Goal: Task Accomplishment & Management: Manage account settings

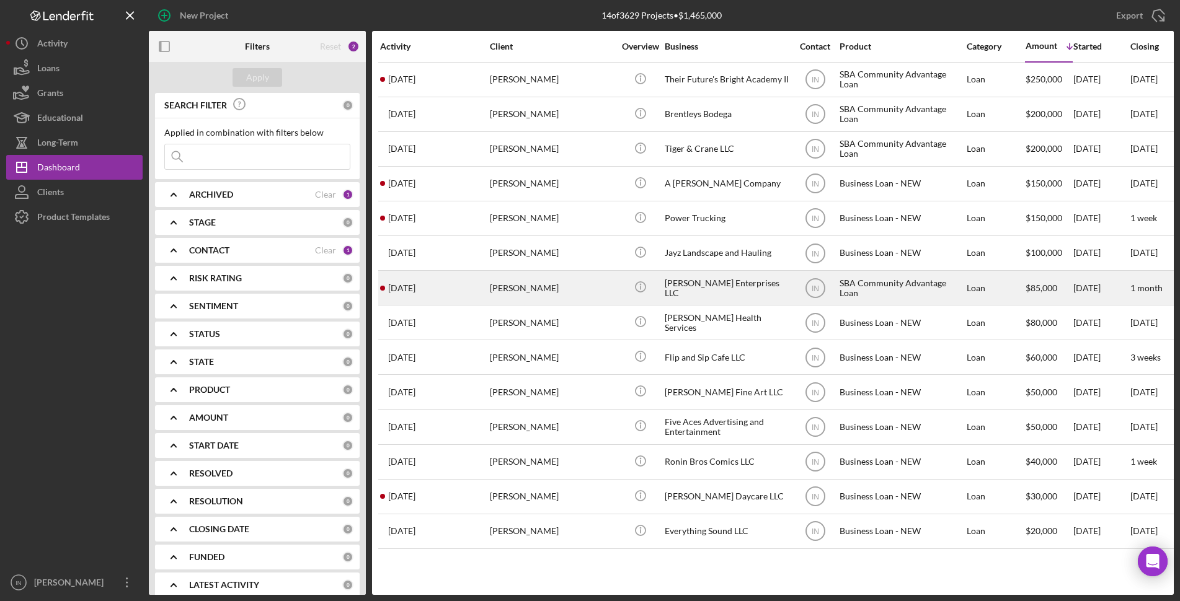
click at [494, 292] on div "[PERSON_NAME]" at bounding box center [552, 287] width 124 height 33
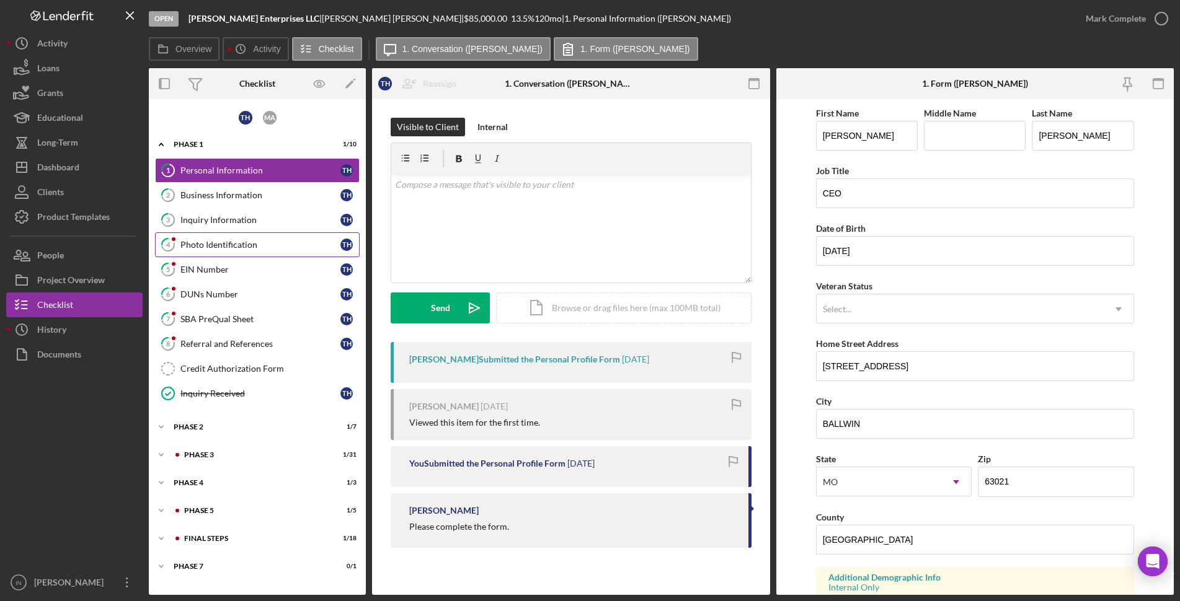
click at [227, 246] on div "Photo Identification" at bounding box center [260, 245] width 160 height 10
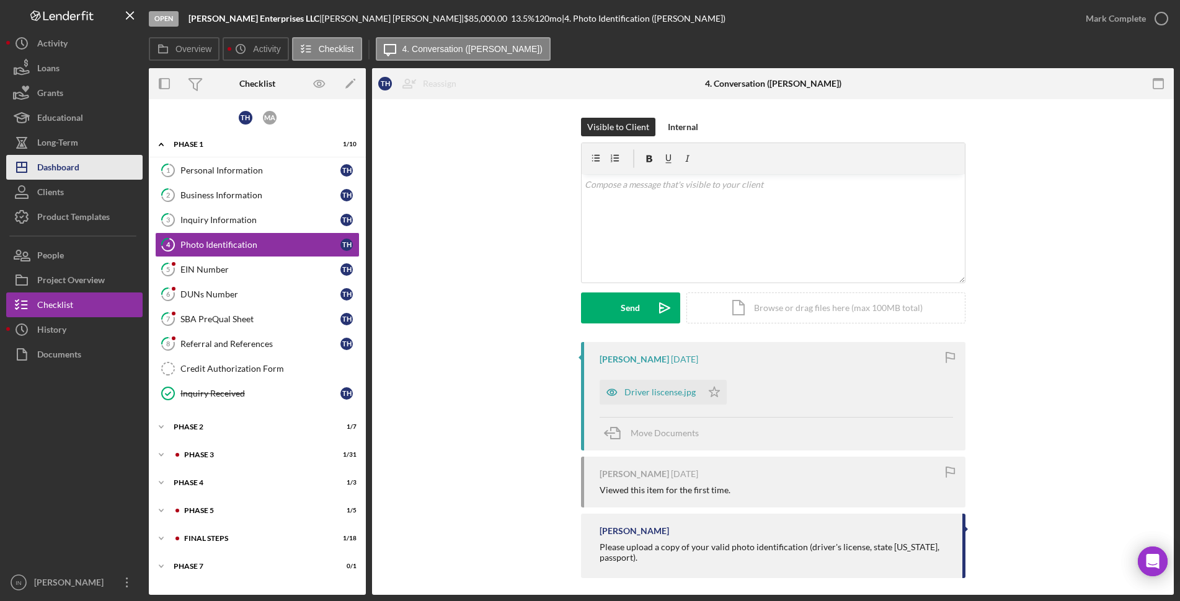
click at [75, 158] on div "Dashboard" at bounding box center [58, 169] width 42 height 28
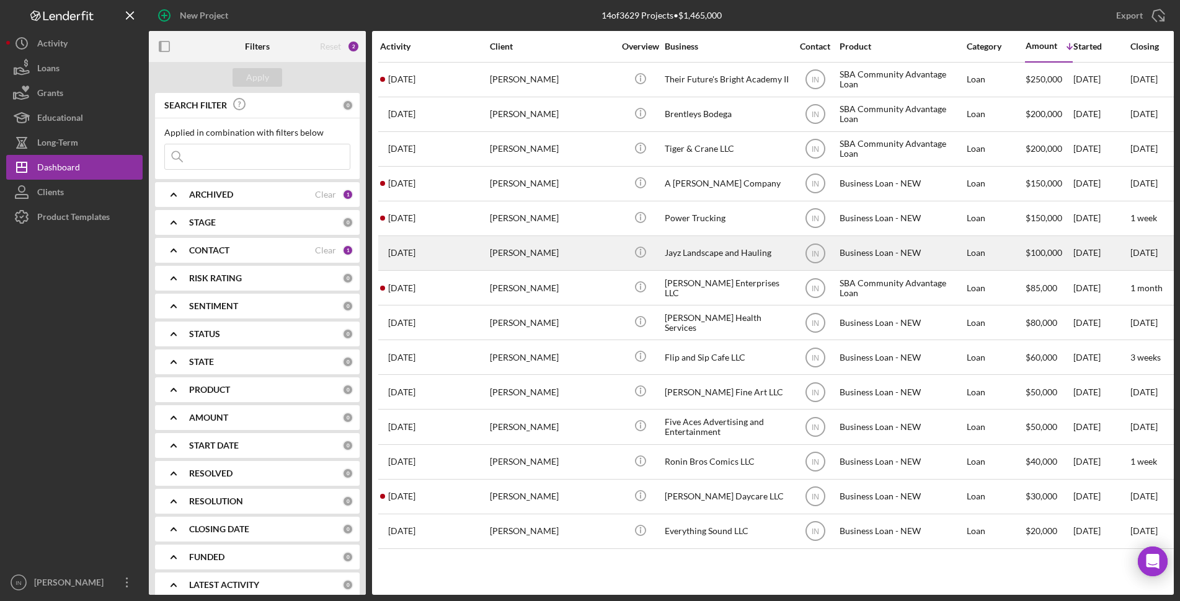
click at [531, 240] on div "[PERSON_NAME]" at bounding box center [552, 253] width 124 height 33
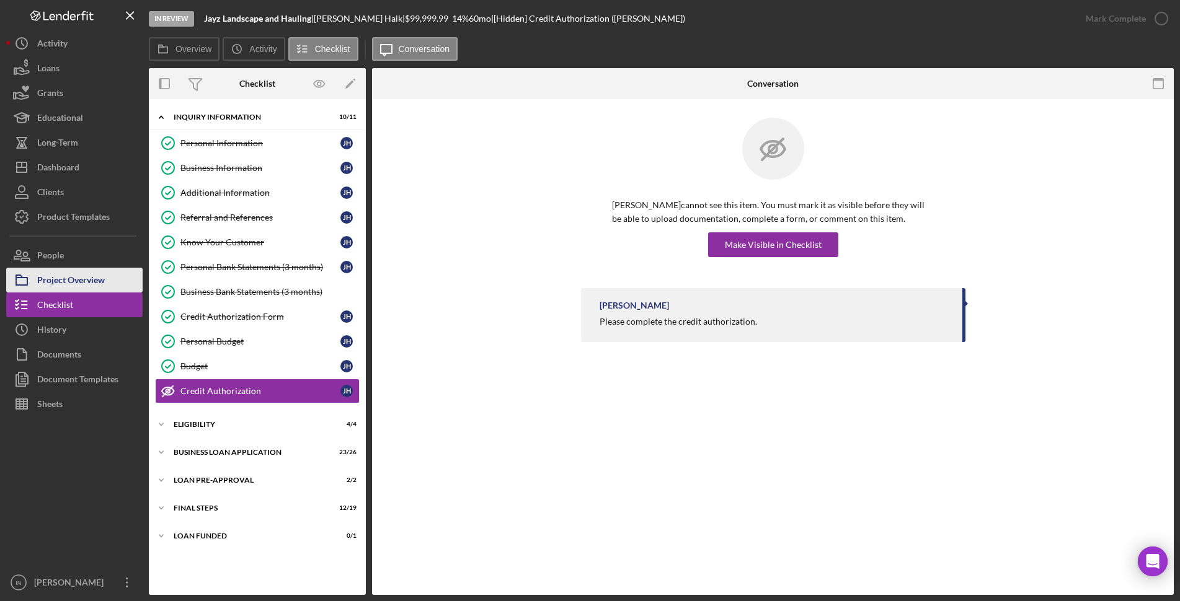
click at [105, 281] on div "Project Overview" at bounding box center [71, 282] width 68 height 28
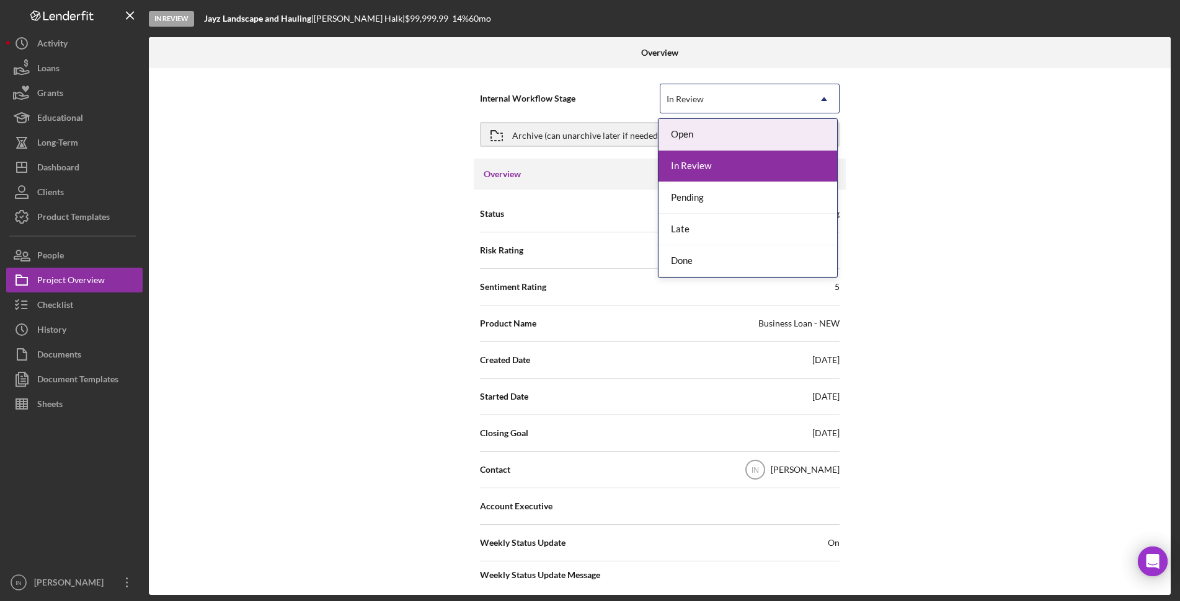
click at [763, 91] on div "In Review" at bounding box center [734, 99] width 149 height 29
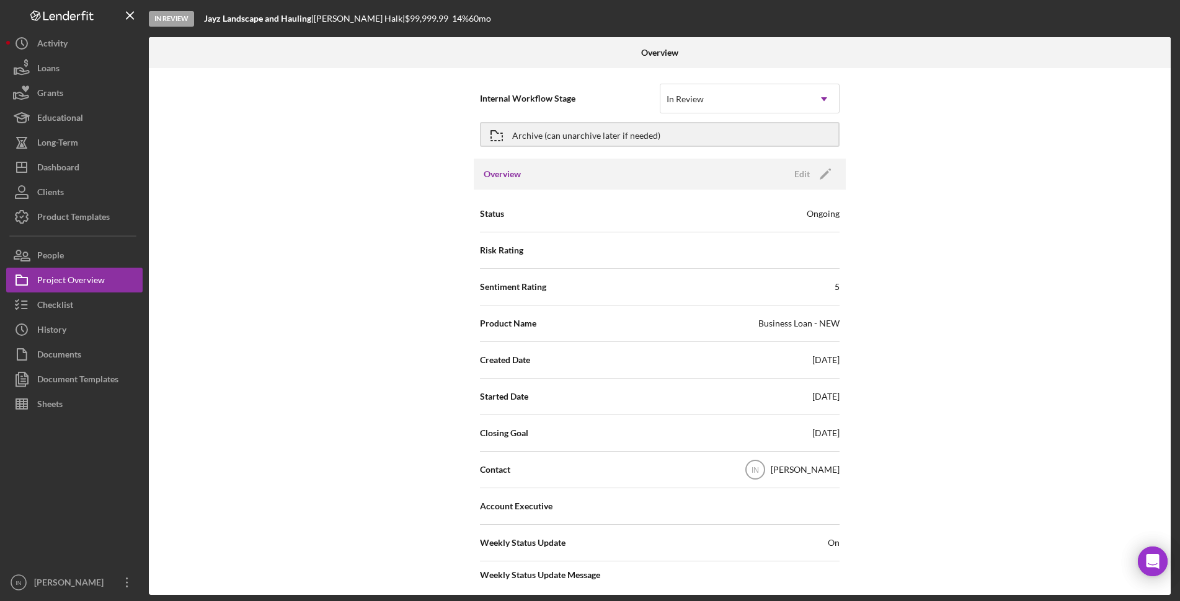
click at [513, 184] on div "Overview Edit Icon/Edit" at bounding box center [660, 174] width 372 height 31
click at [618, 137] on div "Archive (can unarchive later if needed)" at bounding box center [586, 134] width 148 height 22
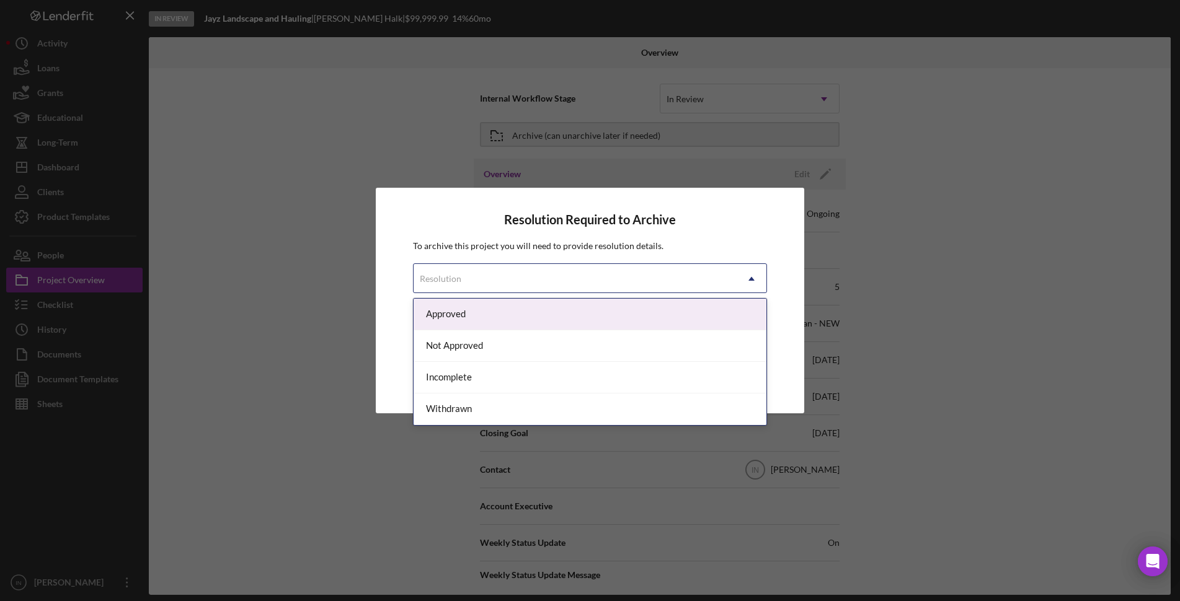
click at [562, 275] on div "Resolution" at bounding box center [574, 279] width 323 height 29
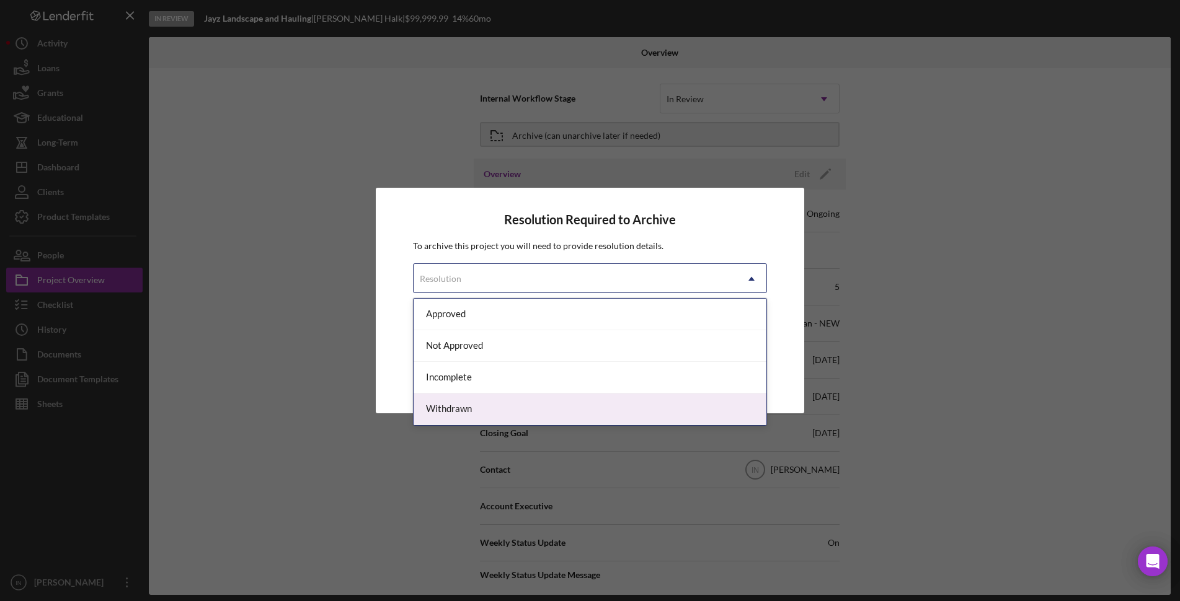
click at [480, 410] on div "Withdrawn" at bounding box center [589, 410] width 353 height 32
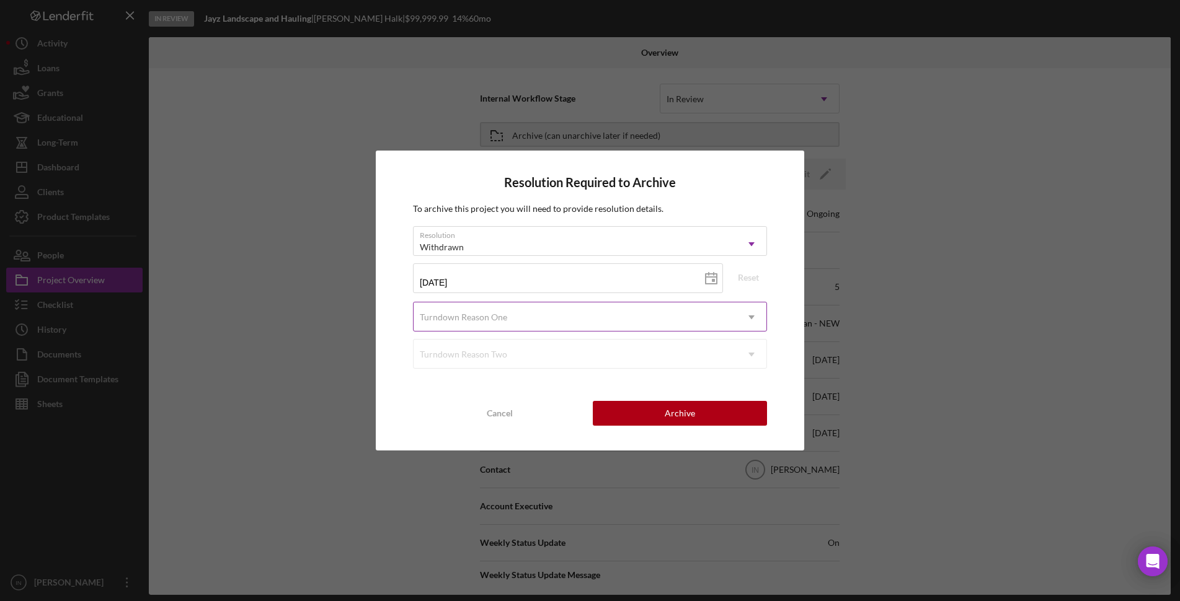
click at [566, 321] on div "Turndown Reason One" at bounding box center [574, 317] width 323 height 29
type input "c"
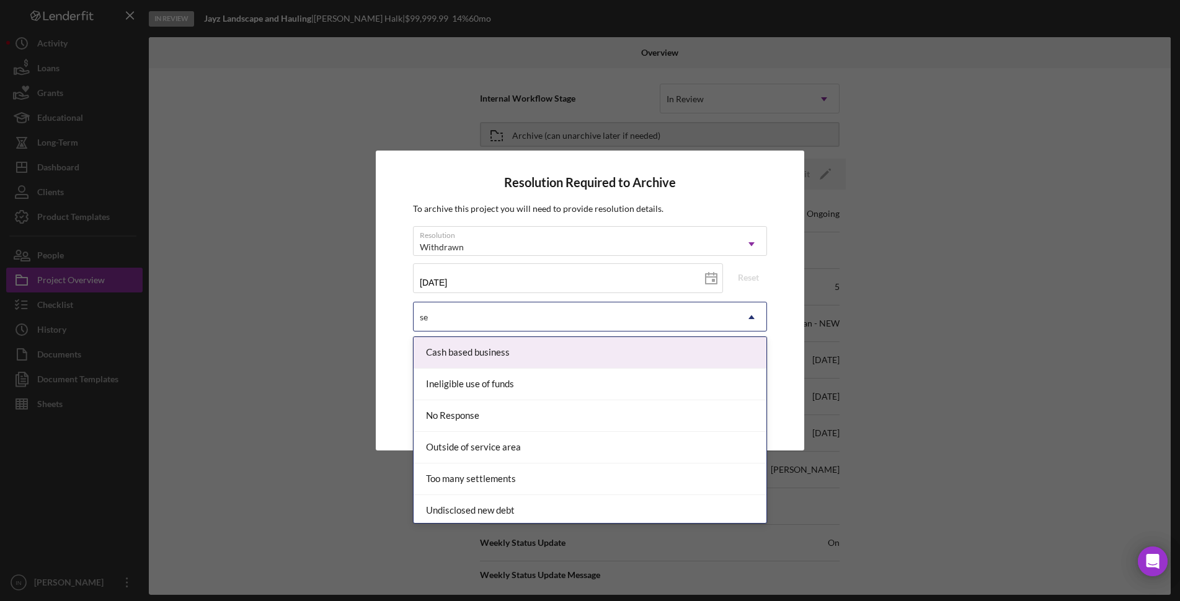
type input "s"
type input "fa"
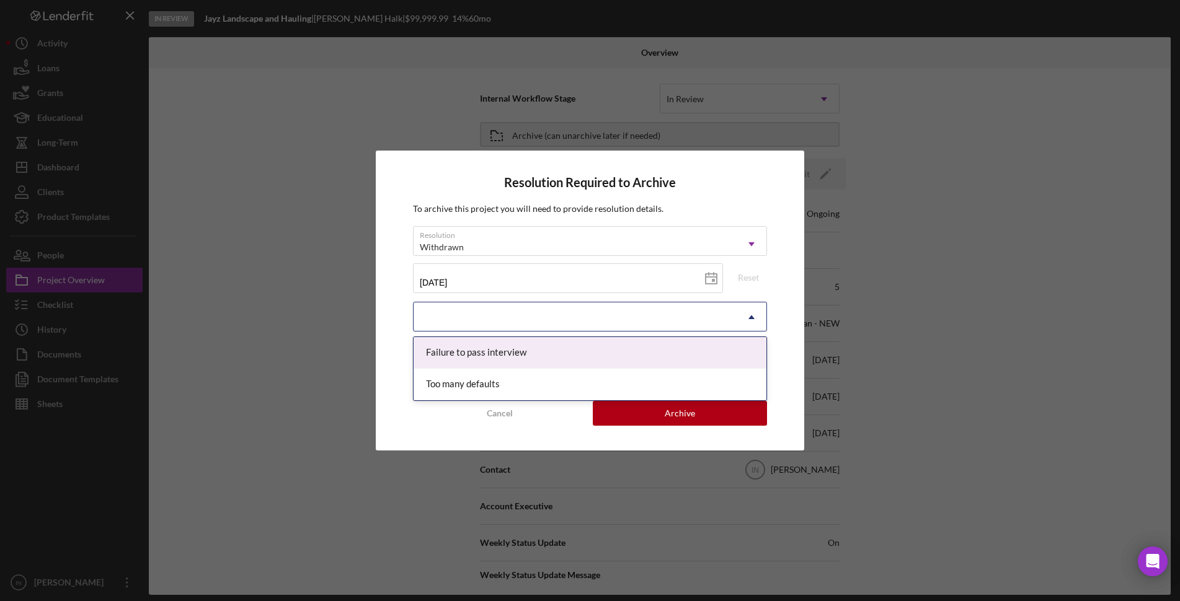
click at [478, 303] on div at bounding box center [574, 317] width 323 height 29
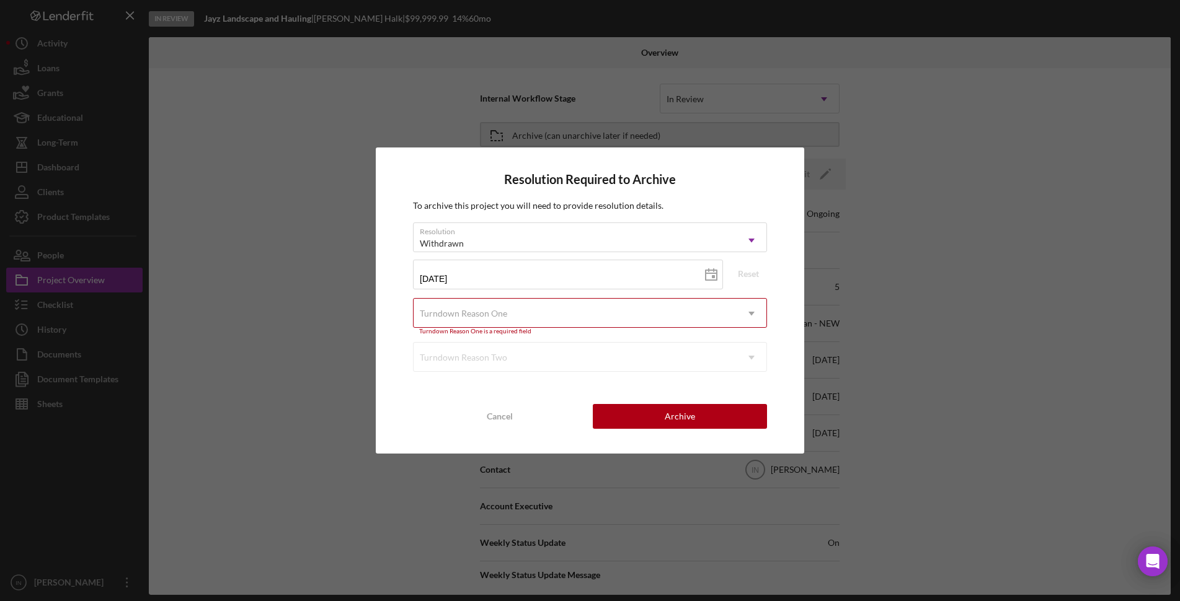
click at [474, 306] on div "Turndown Reason One" at bounding box center [574, 313] width 323 height 29
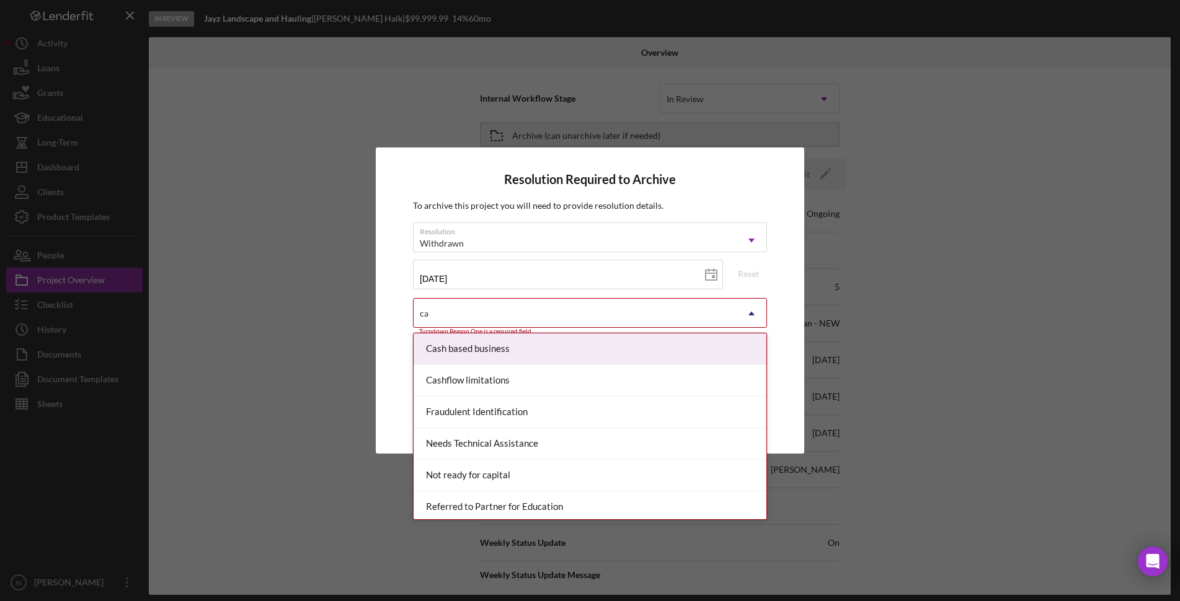
type input "cas"
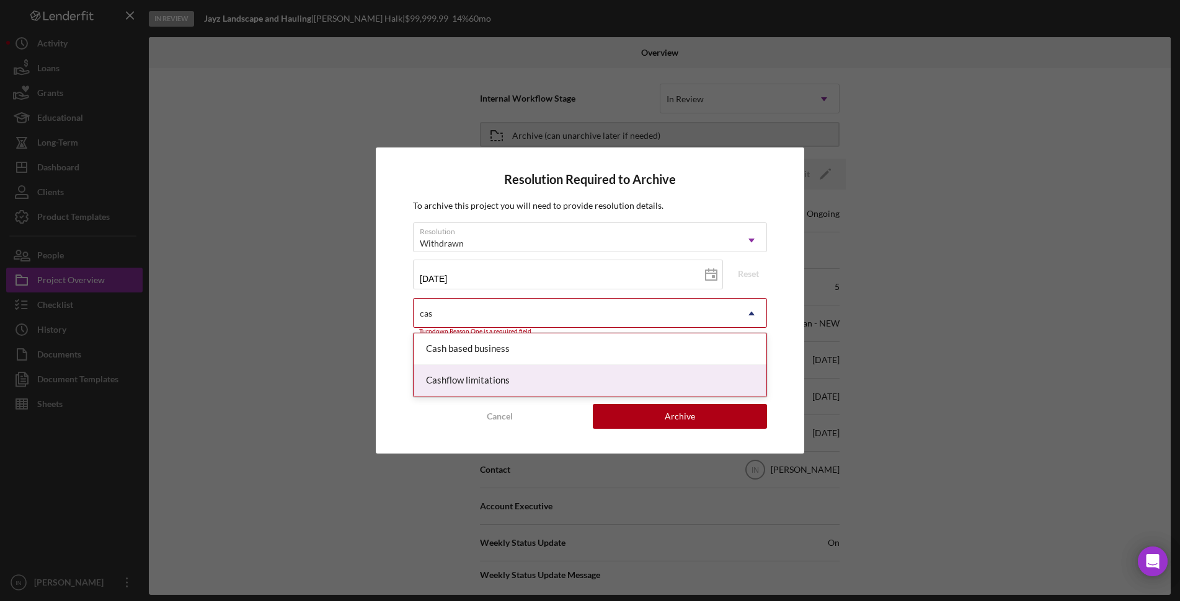
click at [510, 377] on div "Cashflow limitations" at bounding box center [589, 381] width 353 height 32
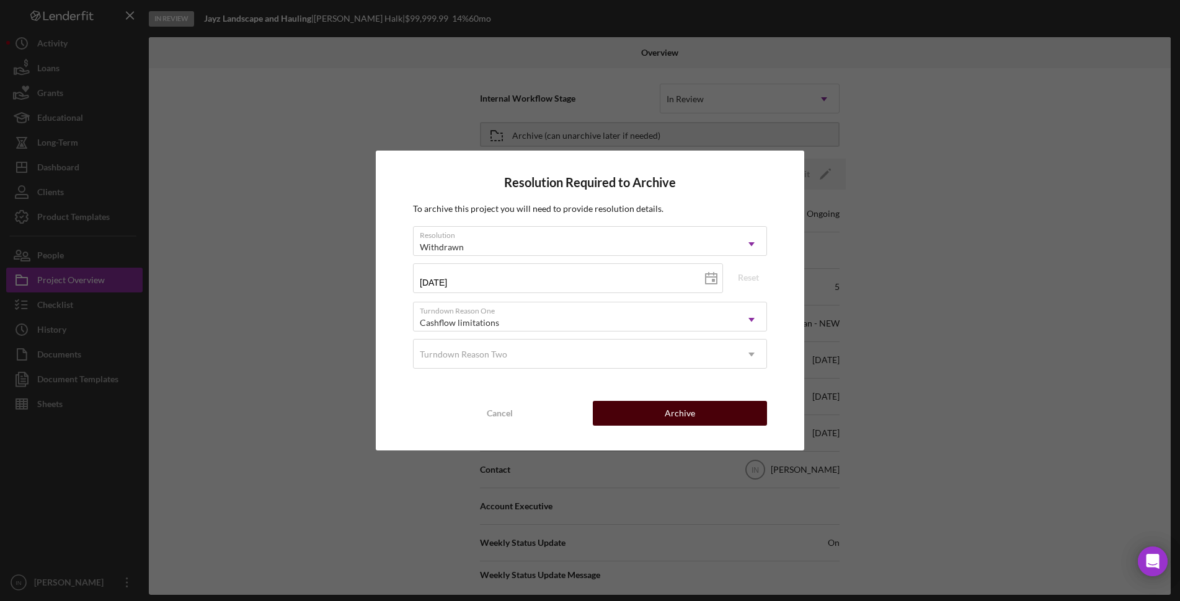
click at [710, 412] on button "Archive" at bounding box center [680, 413] width 174 height 25
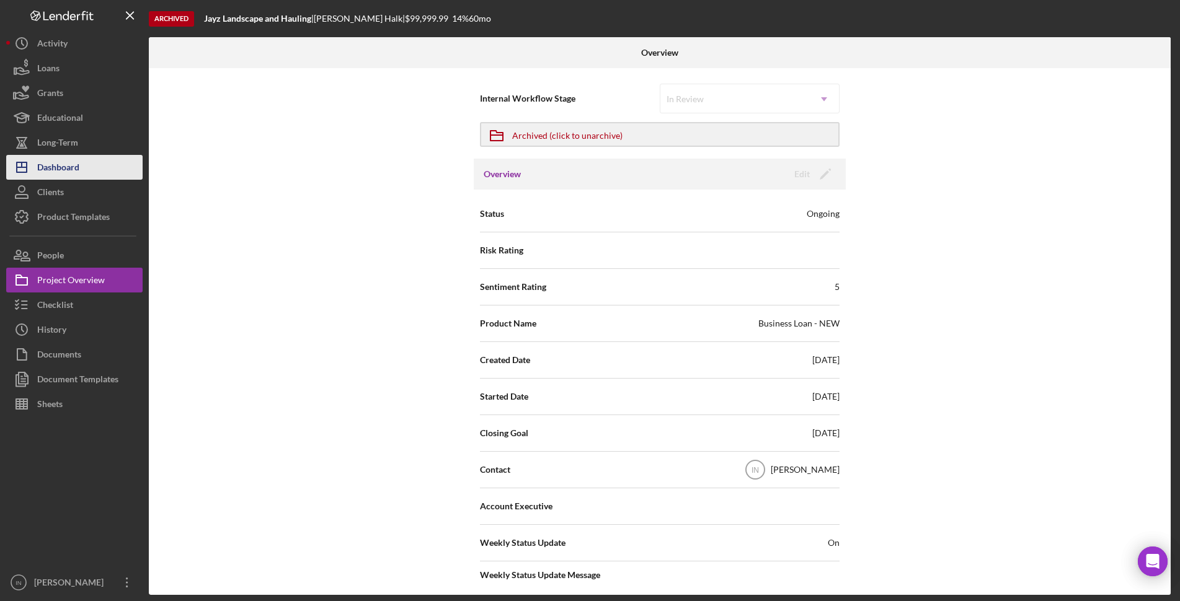
click at [62, 164] on div "Dashboard" at bounding box center [58, 169] width 42 height 28
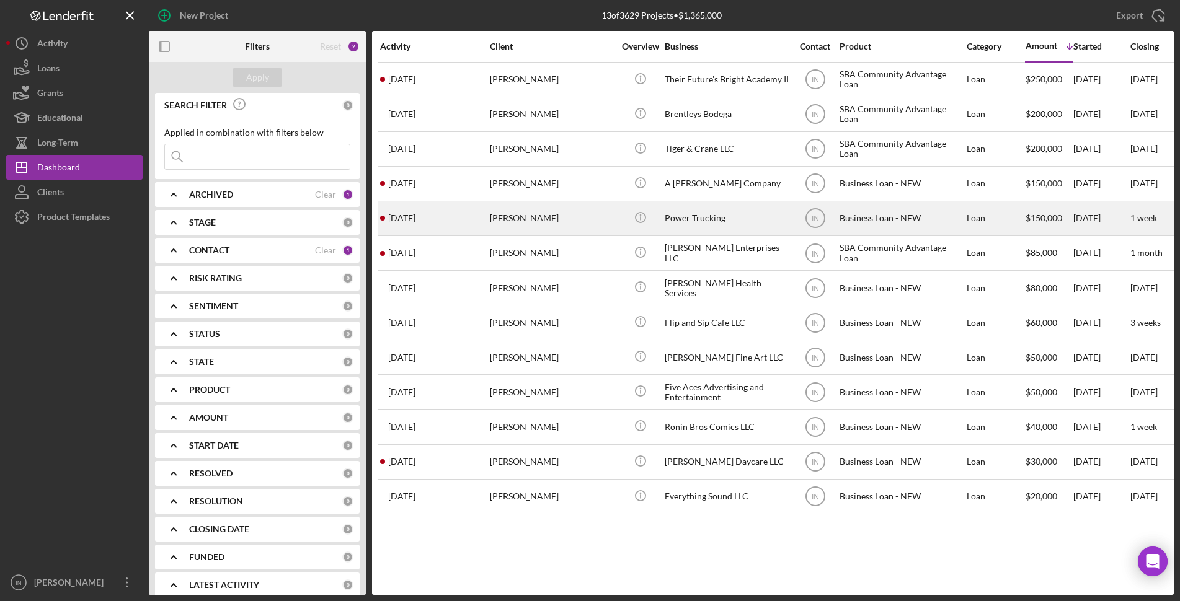
click at [534, 206] on div "[PERSON_NAME]" at bounding box center [552, 218] width 124 height 33
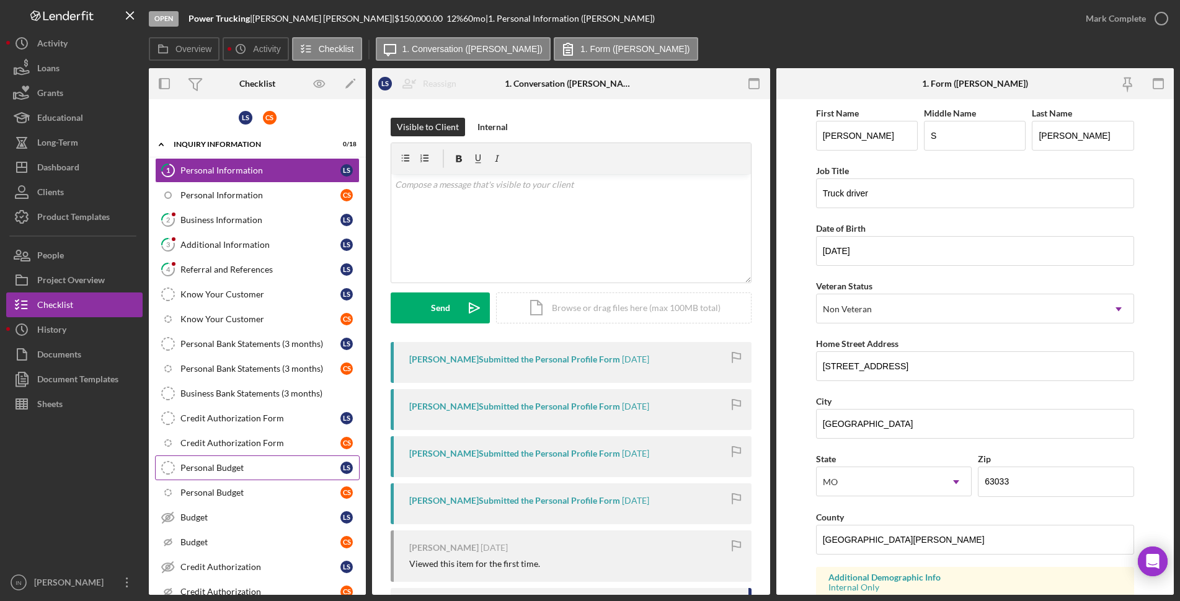
scroll to position [161, 0]
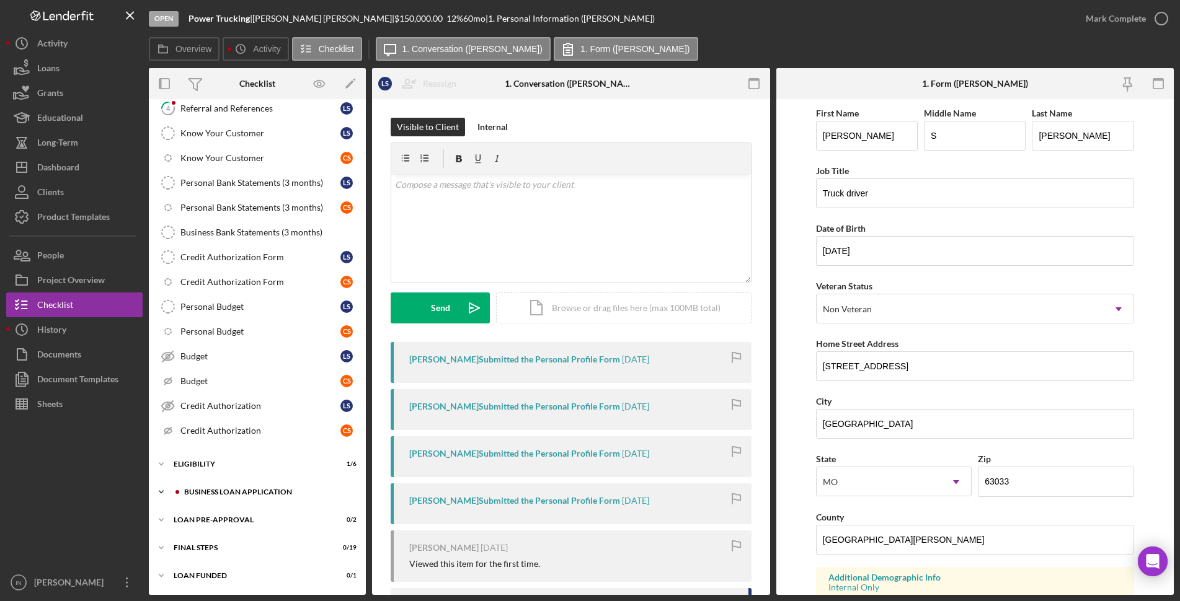
click at [249, 487] on div "Icon/Expander BUSINESS LOAN APPLICATION 0 / 35" at bounding box center [257, 492] width 217 height 25
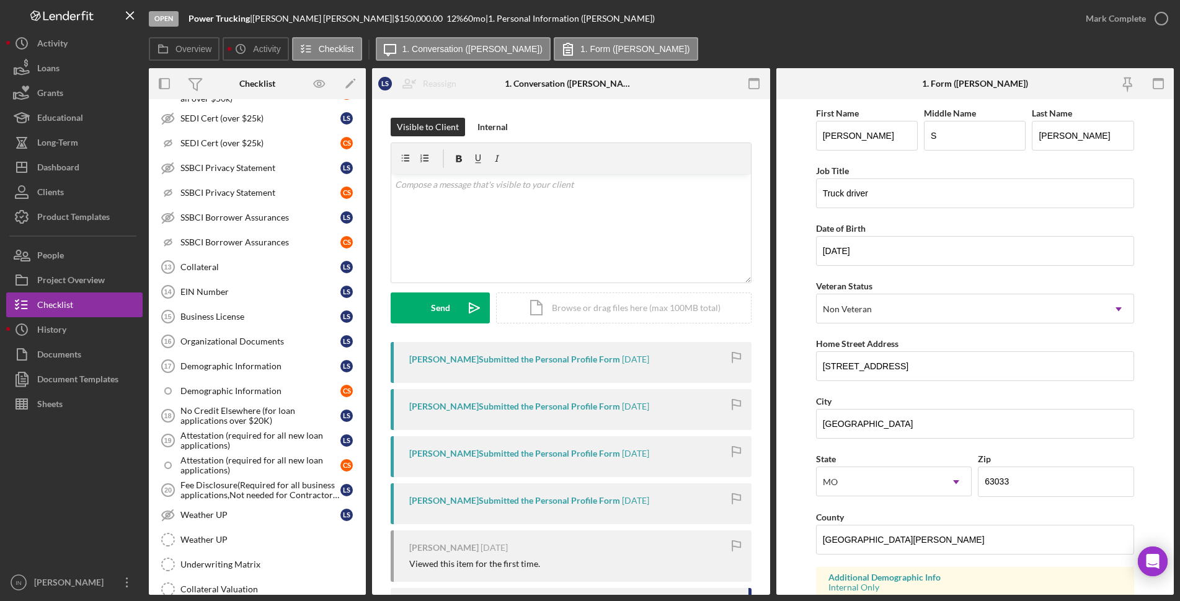
scroll to position [1013, 0]
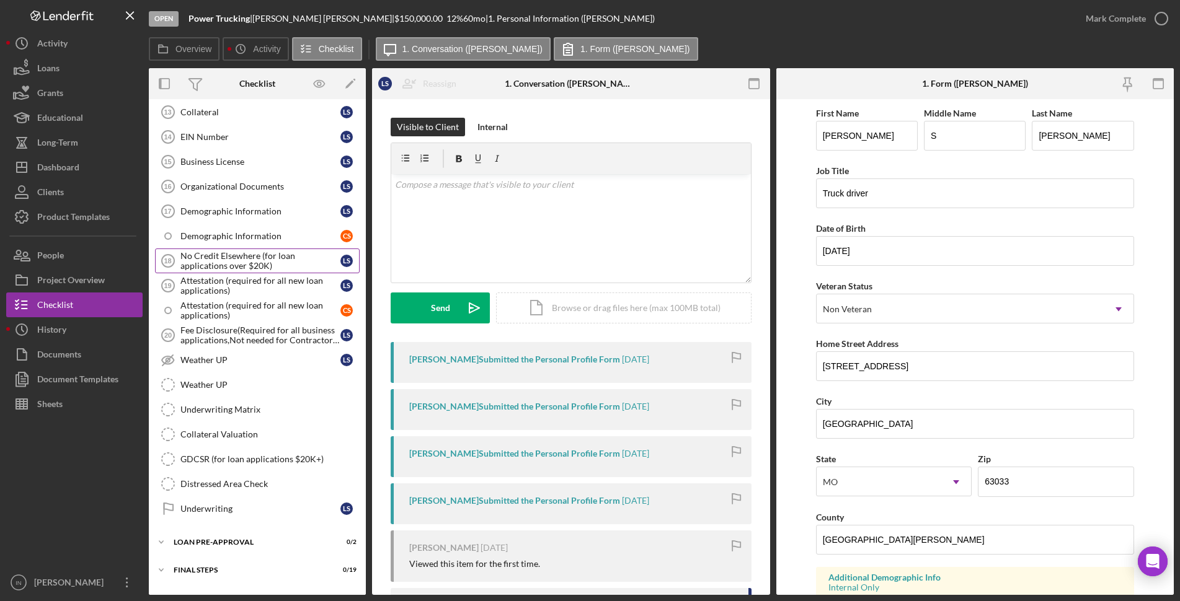
click at [247, 270] on div "No Credit Elsewhere (for loan applications over $20K)" at bounding box center [260, 261] width 160 height 20
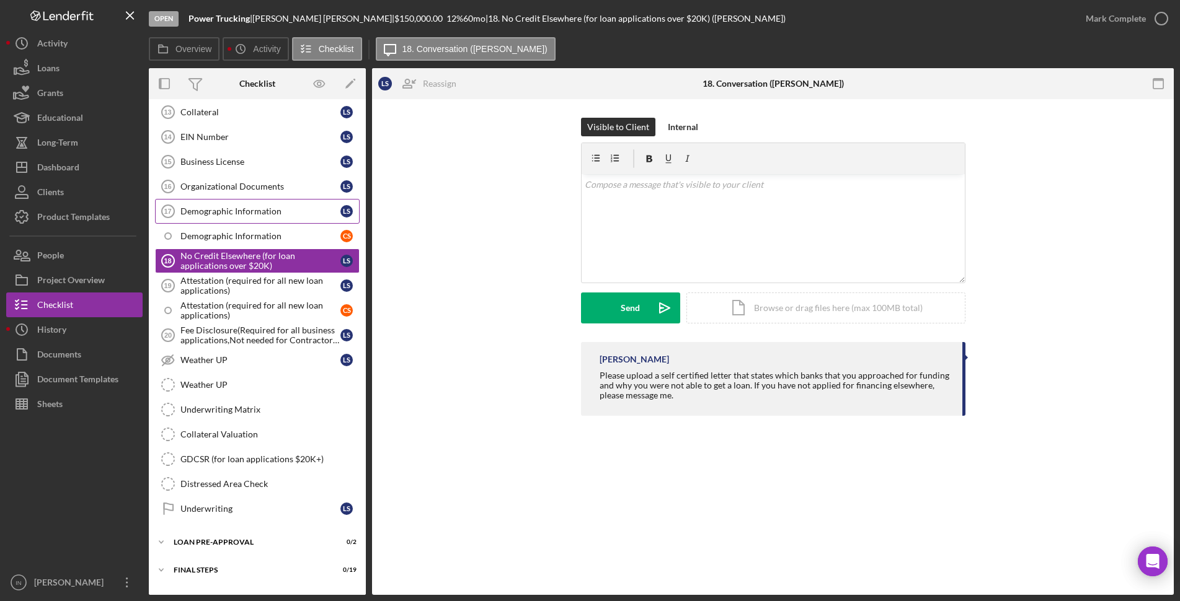
click at [237, 211] on div "Demographic Information" at bounding box center [260, 211] width 160 height 10
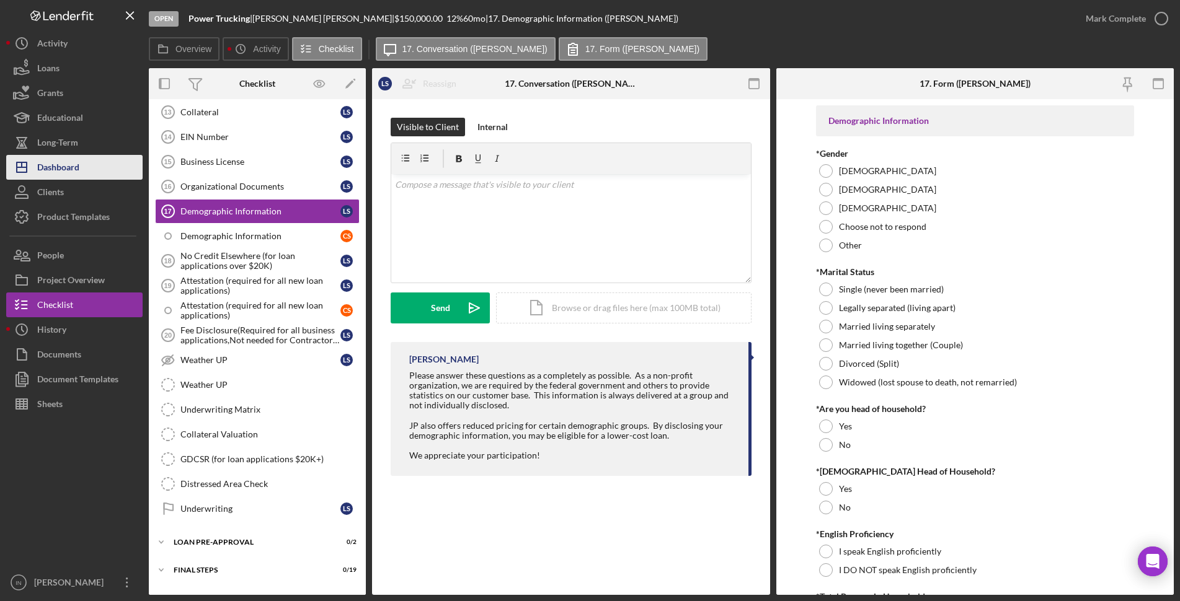
click at [83, 158] on button "Icon/Dashboard Dashboard" at bounding box center [74, 167] width 136 height 25
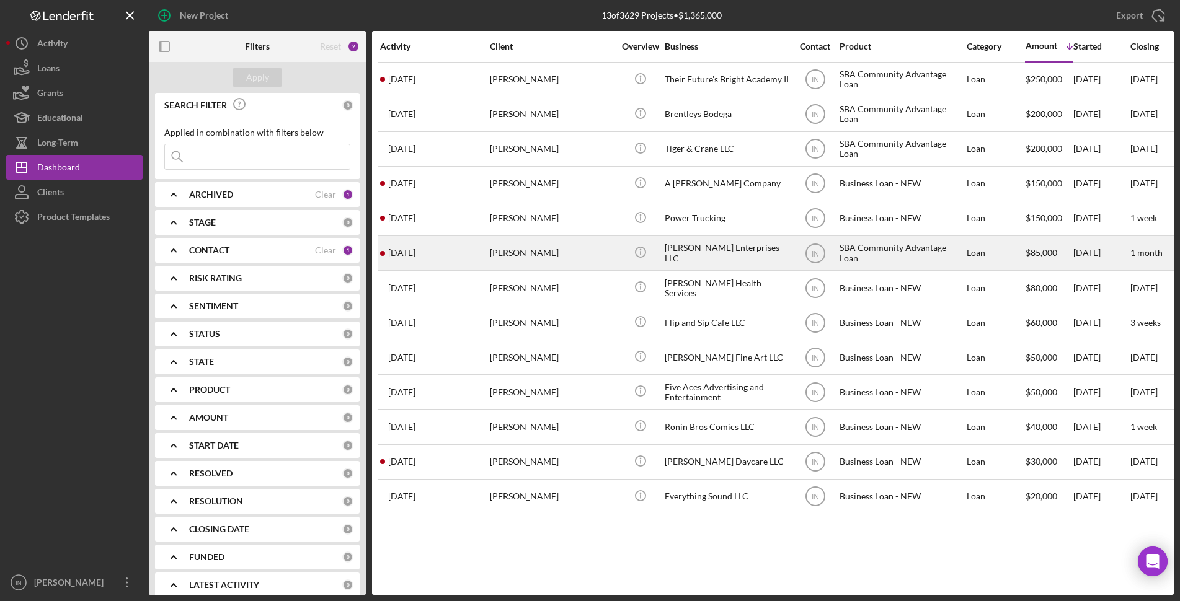
click at [529, 257] on div "[PERSON_NAME]" at bounding box center [552, 253] width 124 height 33
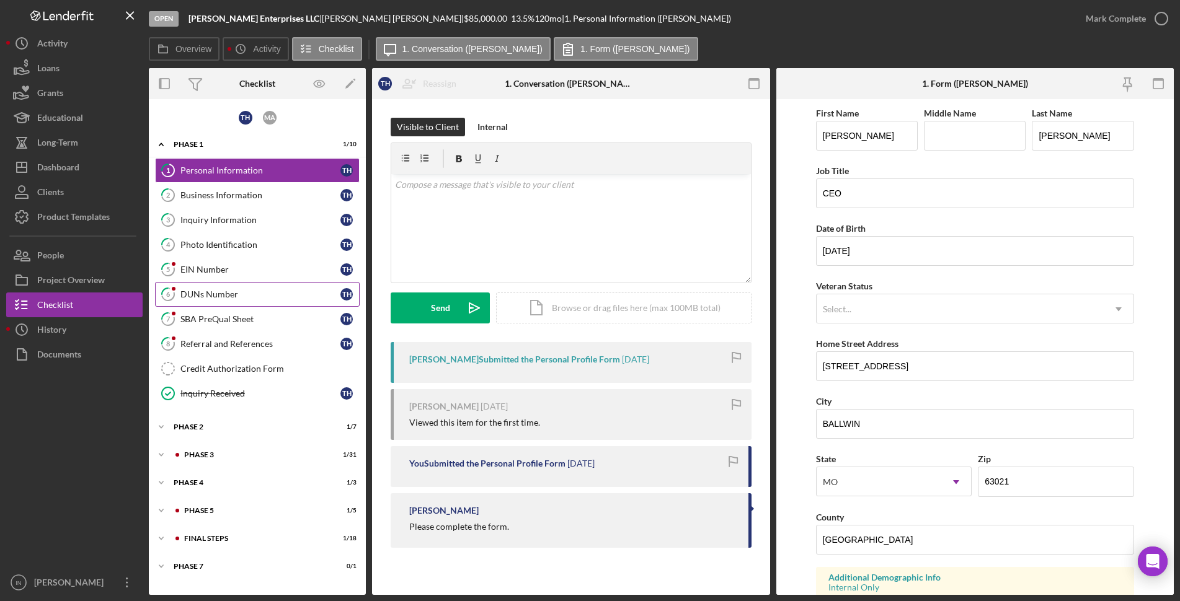
click at [214, 287] on link "6 DUNs Number T H" at bounding box center [257, 294] width 205 height 25
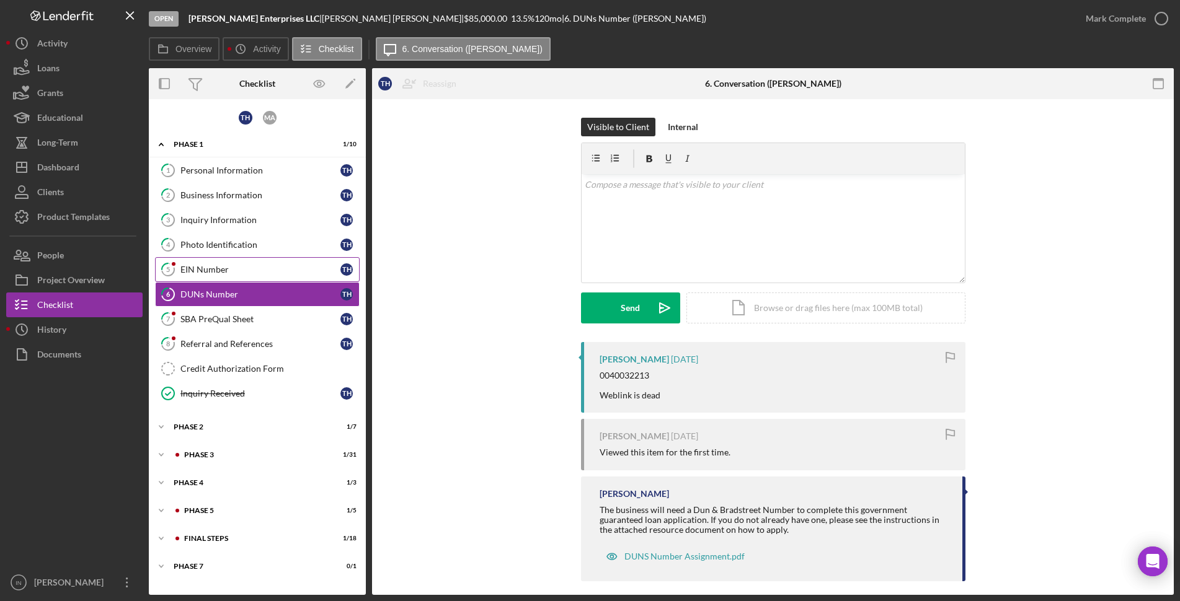
click at [221, 267] on div "EIN Number" at bounding box center [260, 270] width 160 height 10
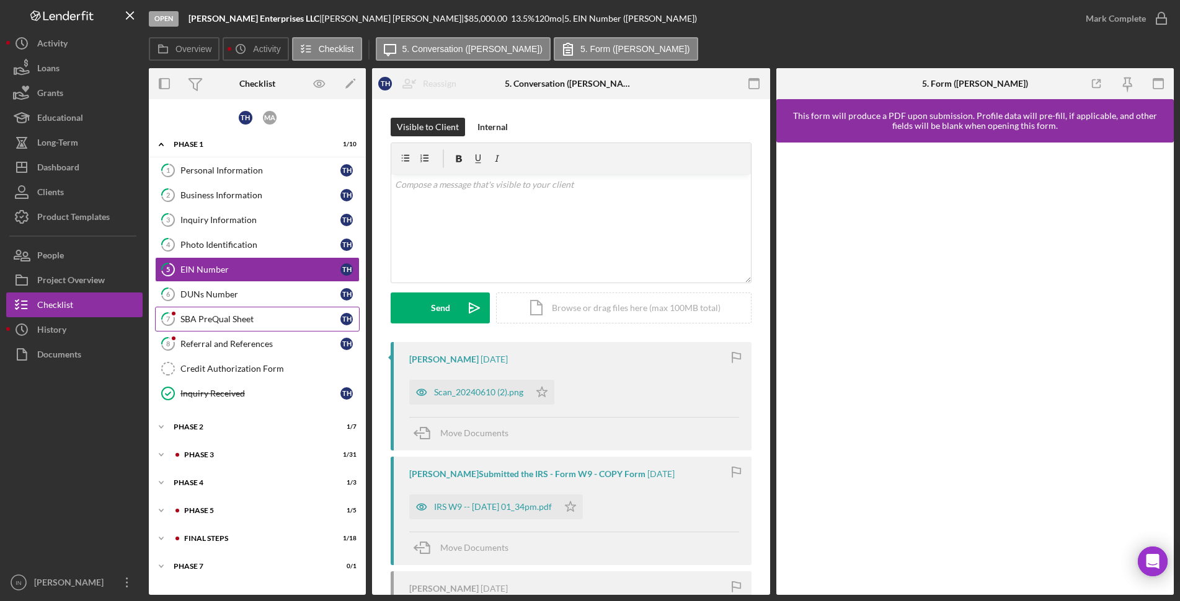
click at [214, 317] on div "SBA PreQual Sheet" at bounding box center [260, 319] width 160 height 10
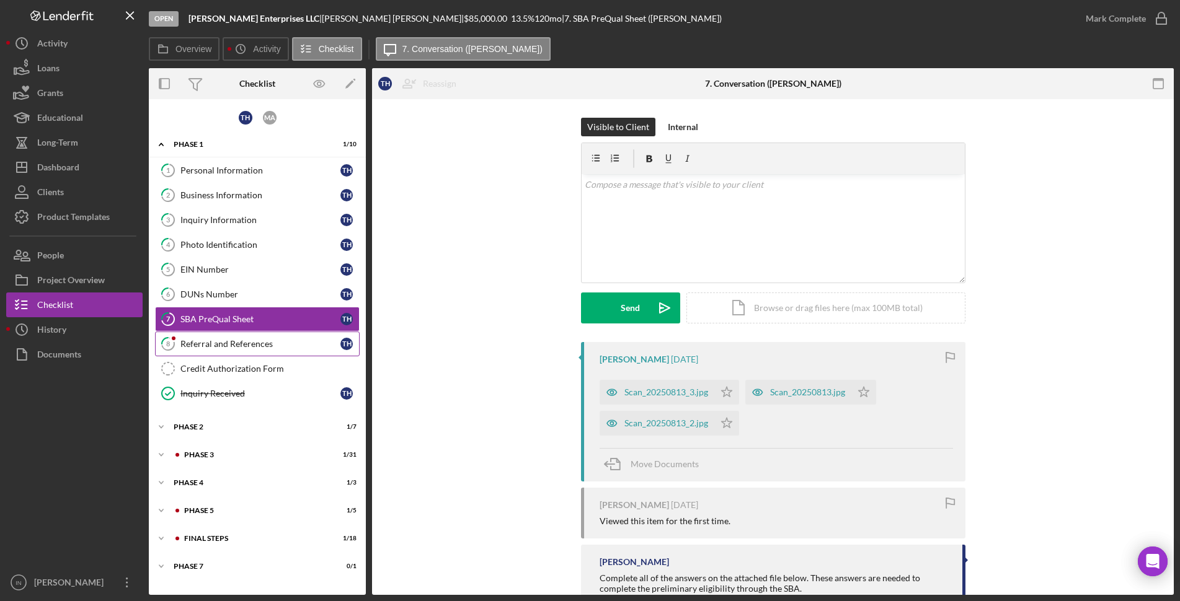
click at [234, 343] on div "Referral and References" at bounding box center [260, 344] width 160 height 10
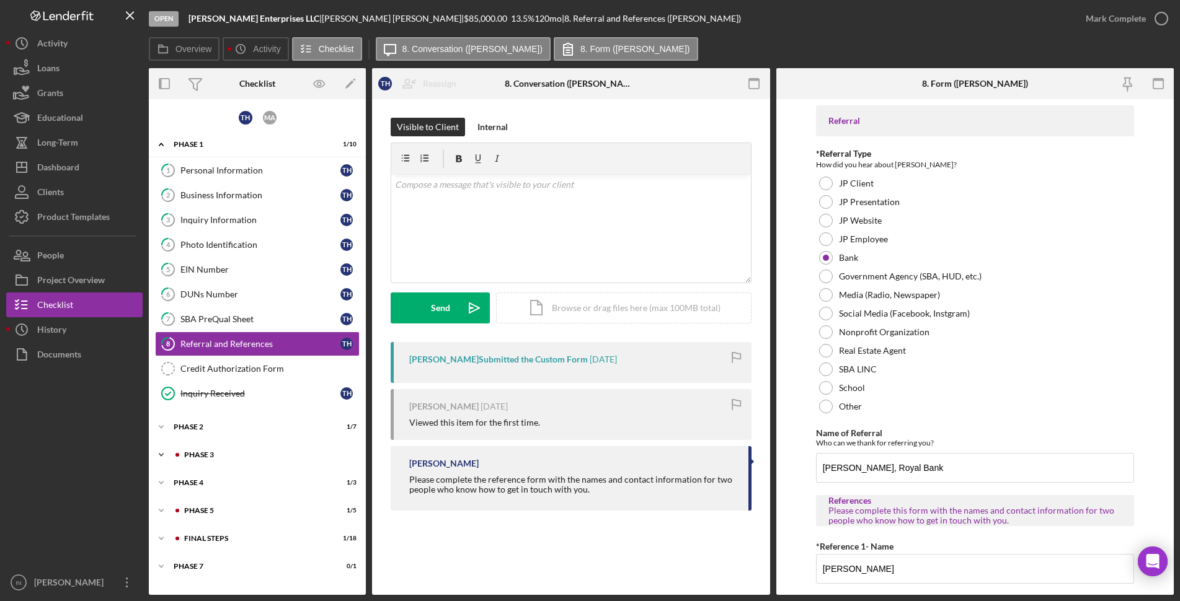
click at [197, 451] on div "Phase 3" at bounding box center [267, 454] width 166 height 7
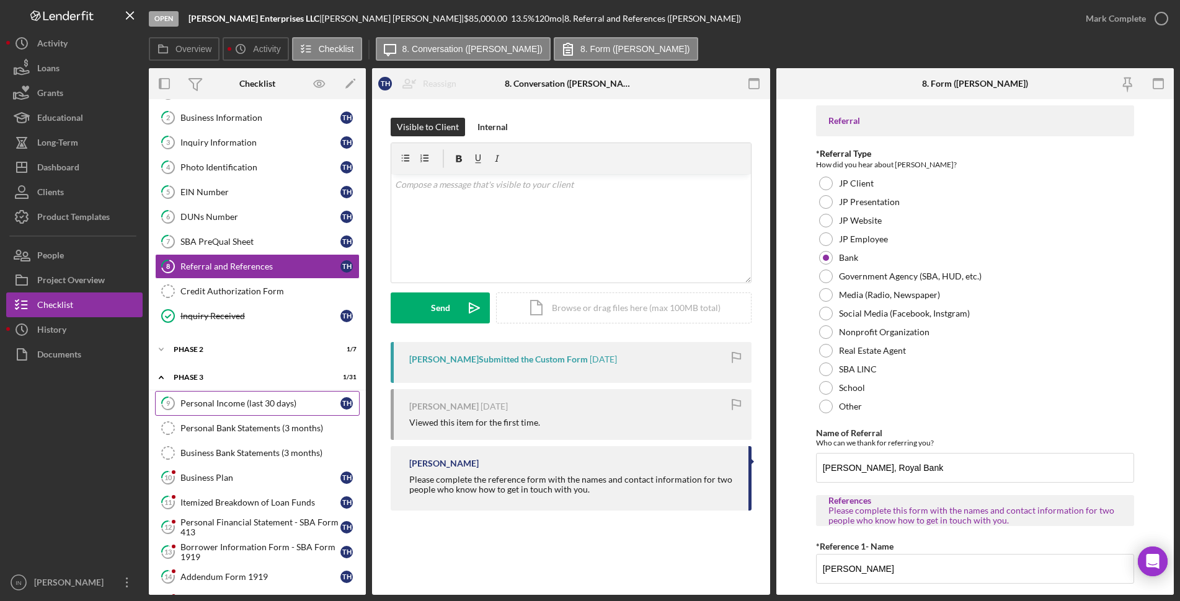
scroll to position [232, 0]
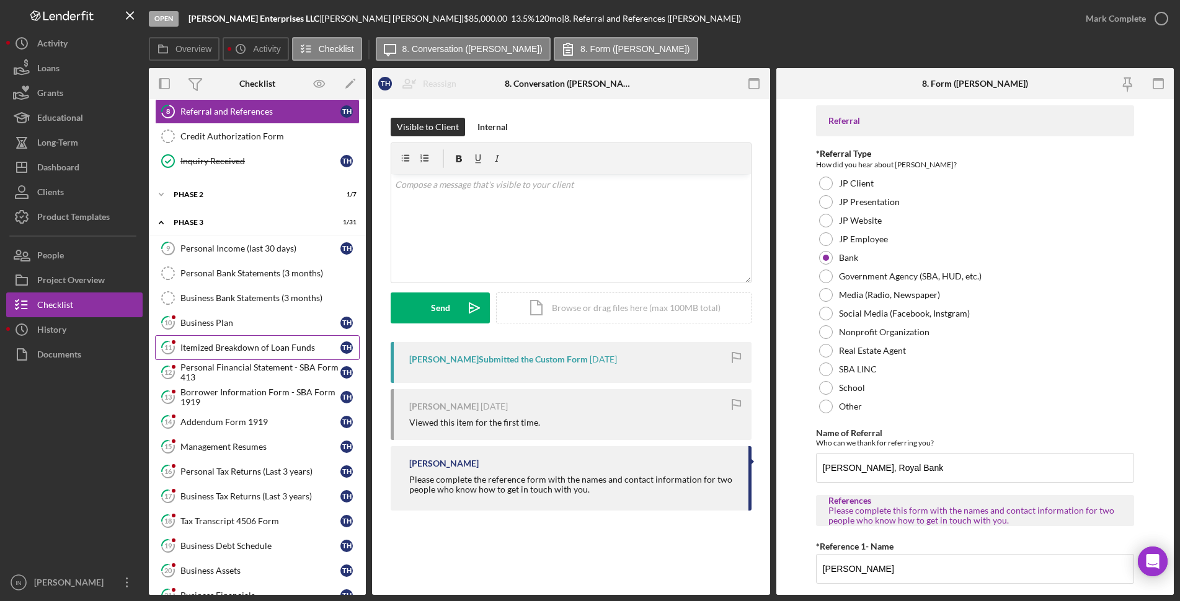
click at [244, 340] on link "11 Itemized Breakdown of Loan Funds T H" at bounding box center [257, 347] width 205 height 25
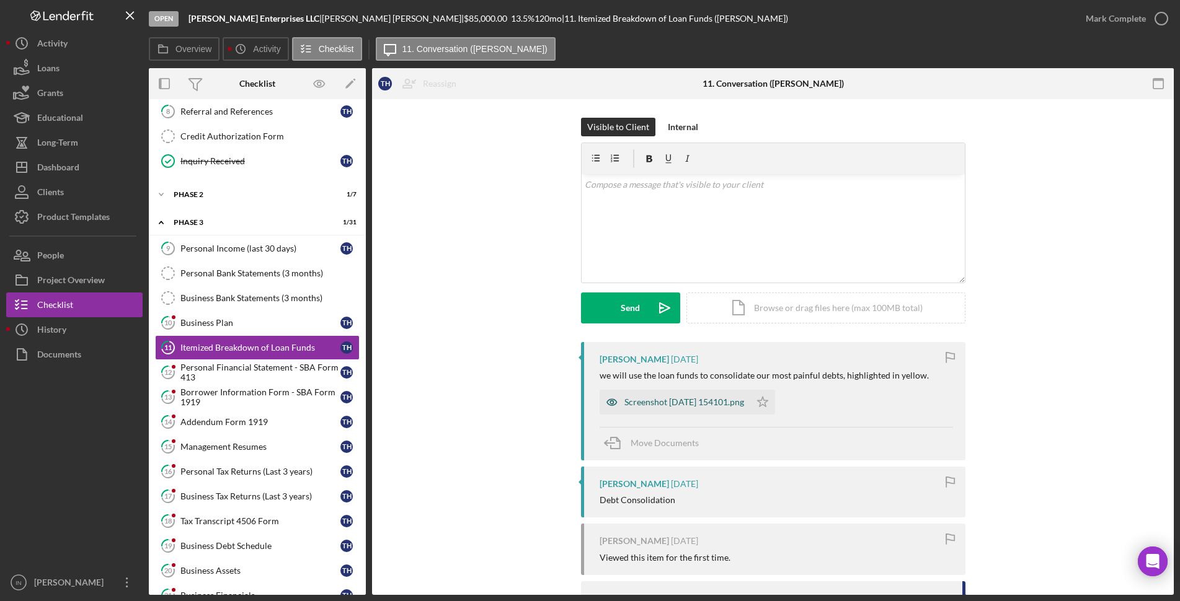
click at [717, 405] on div "Screenshot [DATE] 154101.png" at bounding box center [684, 402] width 120 height 10
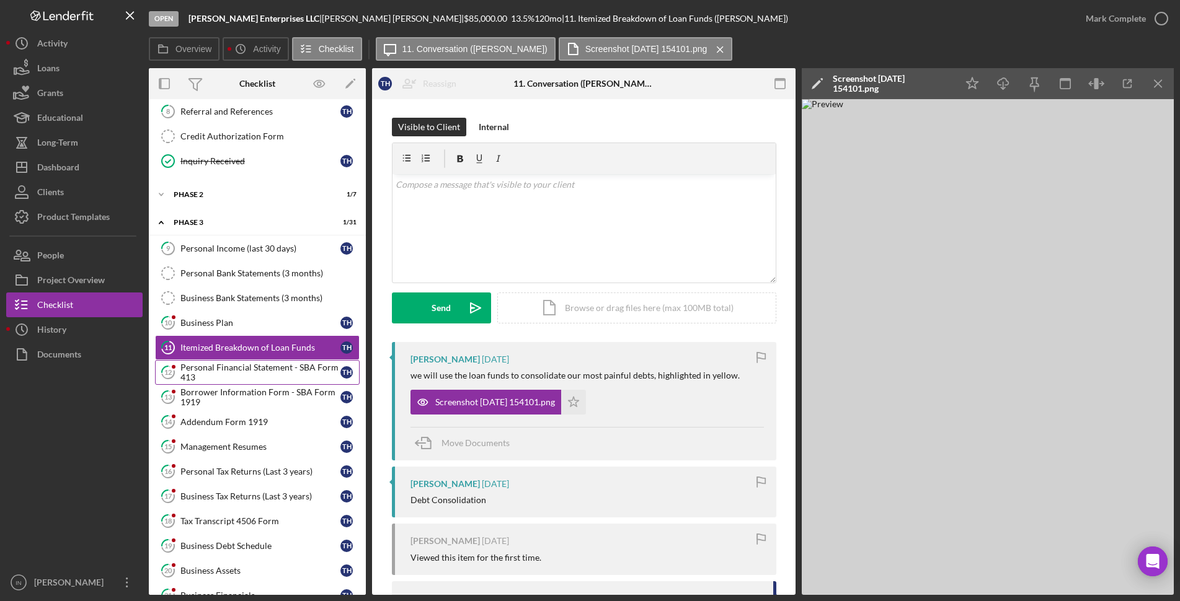
click at [250, 374] on div "Personal Financial Statement - SBA Form 413" at bounding box center [260, 373] width 160 height 20
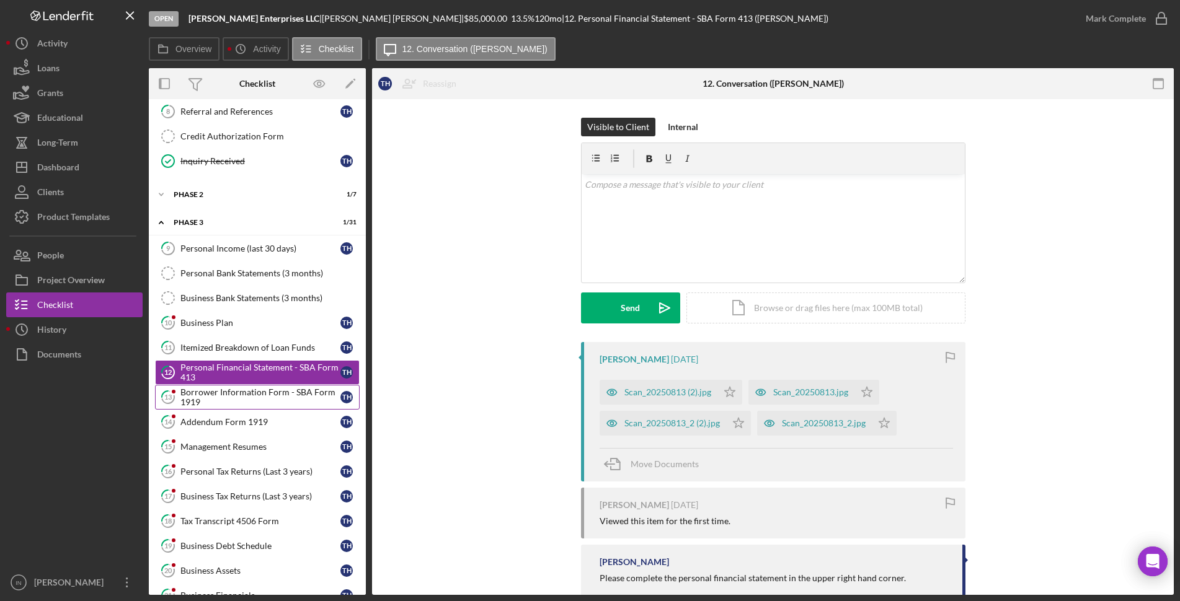
click at [227, 390] on div "Borrower Information Form - SBA Form 1919" at bounding box center [260, 397] width 160 height 20
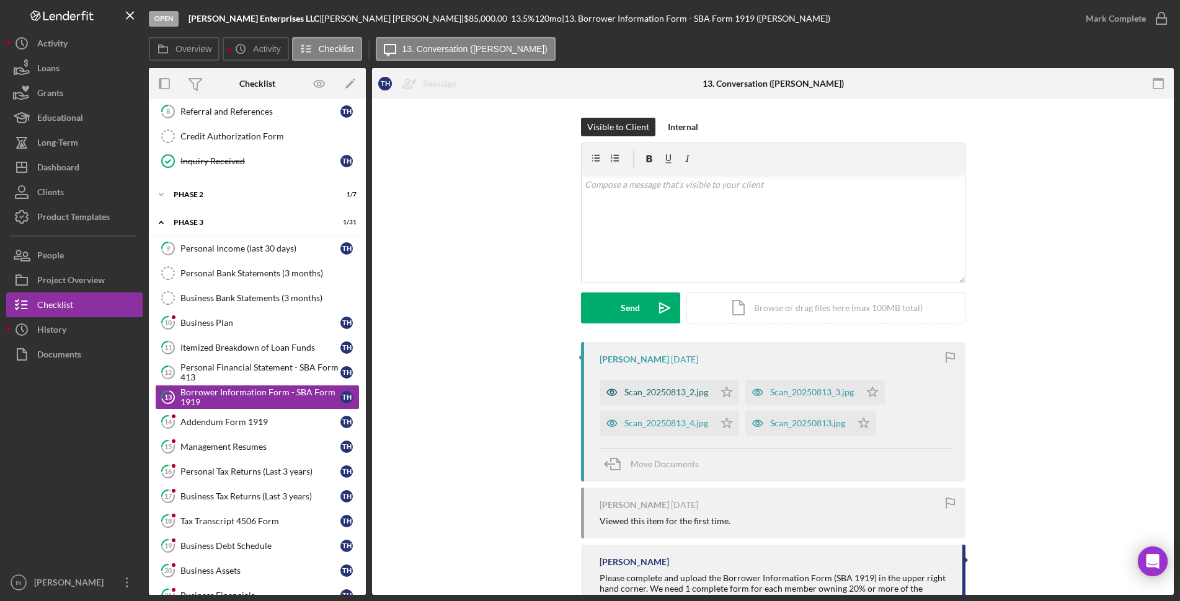
click at [697, 393] on div "Scan_20250813_2.jpg" at bounding box center [666, 392] width 84 height 10
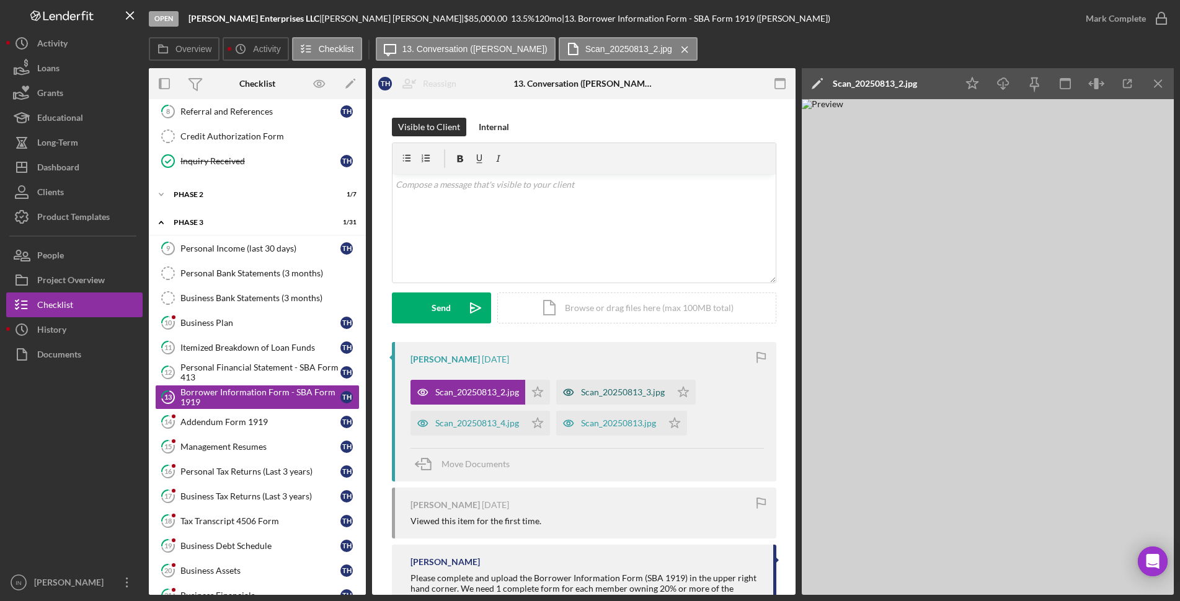
click at [599, 386] on div "Scan_20250813_3.jpg" at bounding box center [613, 392] width 115 height 25
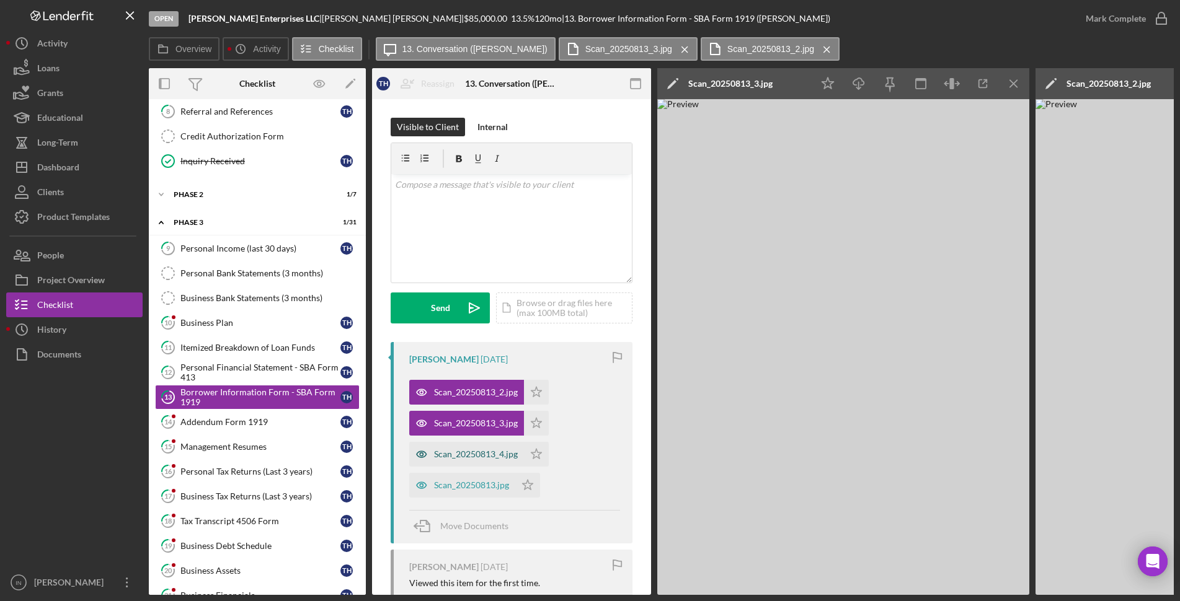
click at [467, 448] on div "Scan_20250813_4.jpg" at bounding box center [466, 454] width 115 height 25
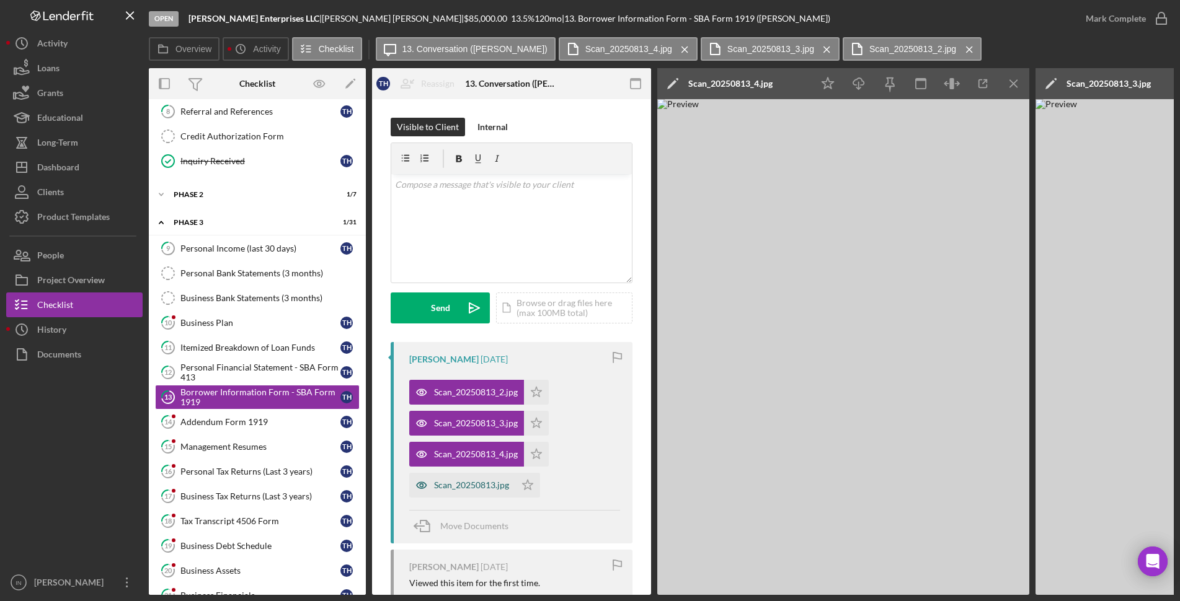
click at [448, 480] on div "Scan_20250813.jpg" at bounding box center [471, 485] width 75 height 10
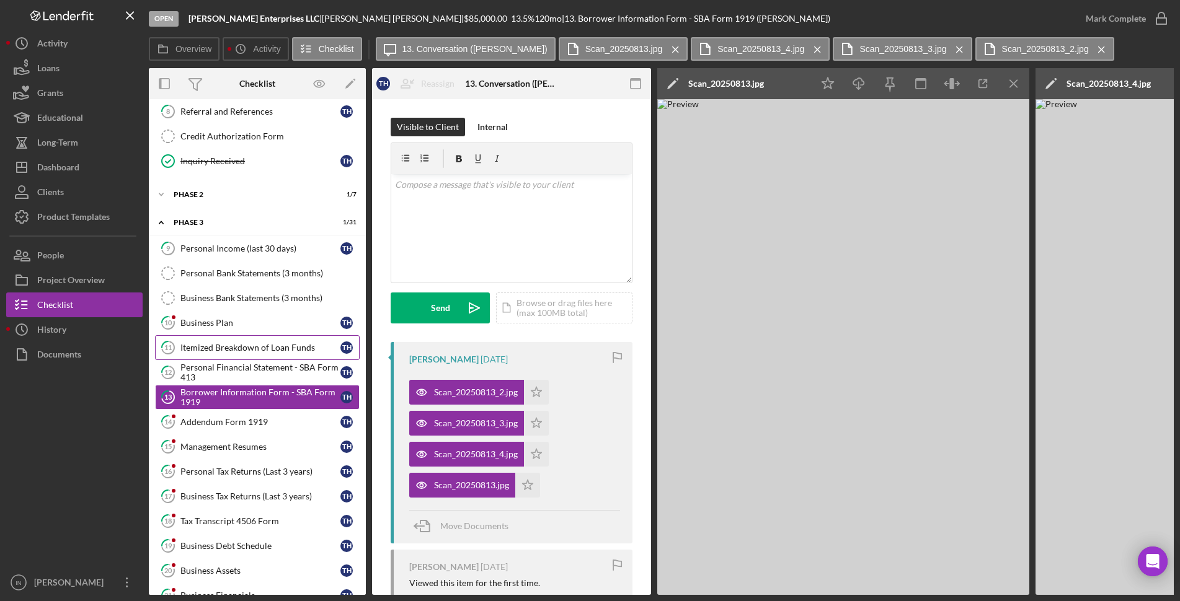
click at [271, 347] on div "Itemized Breakdown of Loan Funds" at bounding box center [260, 348] width 160 height 10
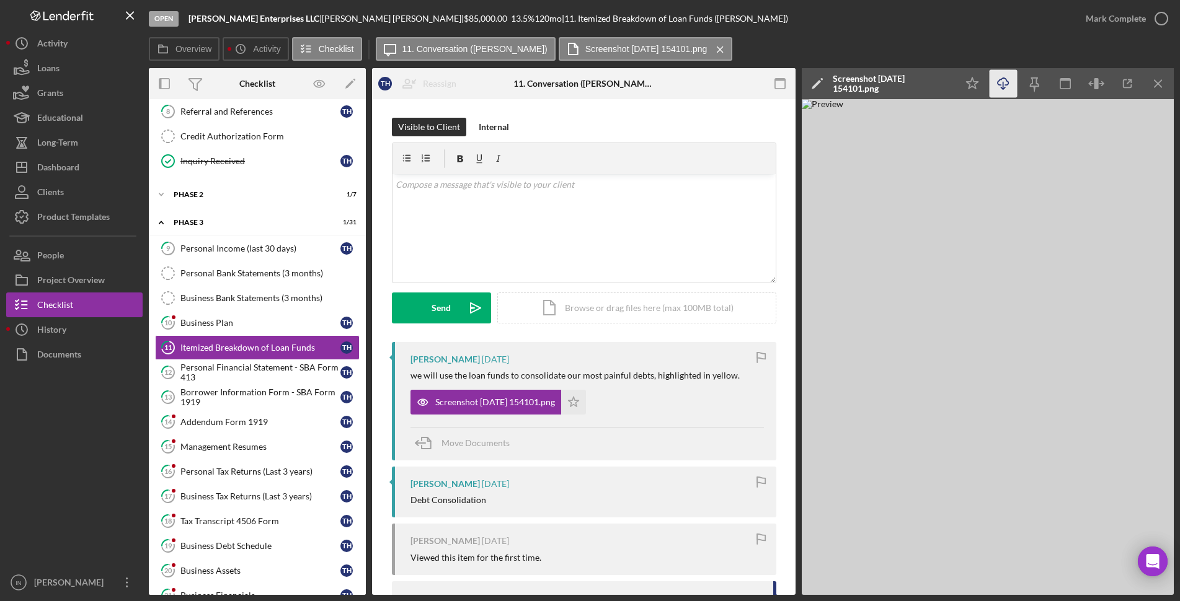
click at [1003, 82] on line "button" at bounding box center [1003, 85] width 0 height 7
